Goal: Navigation & Orientation: Find specific page/section

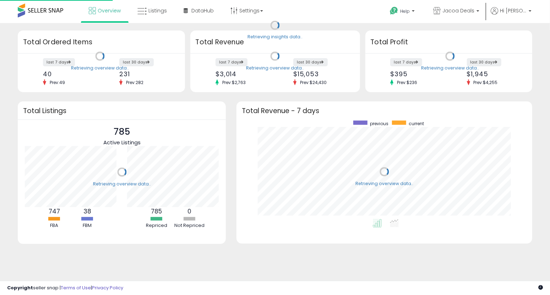
scroll to position [98, 281]
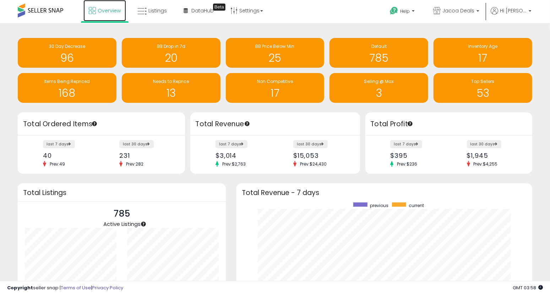
click at [109, 12] on span "Overview" at bounding box center [109, 10] width 23 height 7
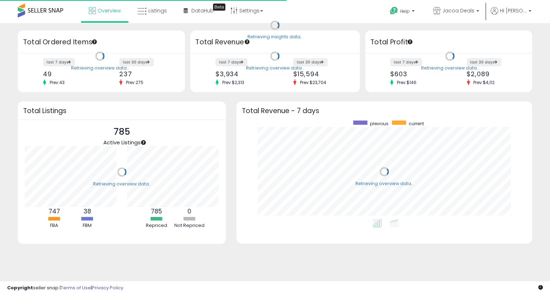
scroll to position [98, 281]
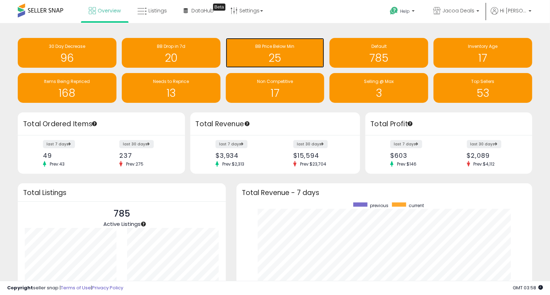
click at [277, 61] on h1 "25" at bounding box center [275, 58] width 92 height 12
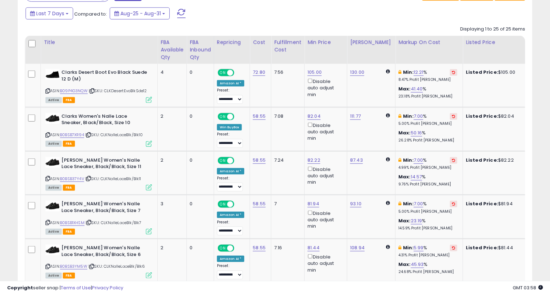
scroll to position [189, 0]
